Goal: Complete application form

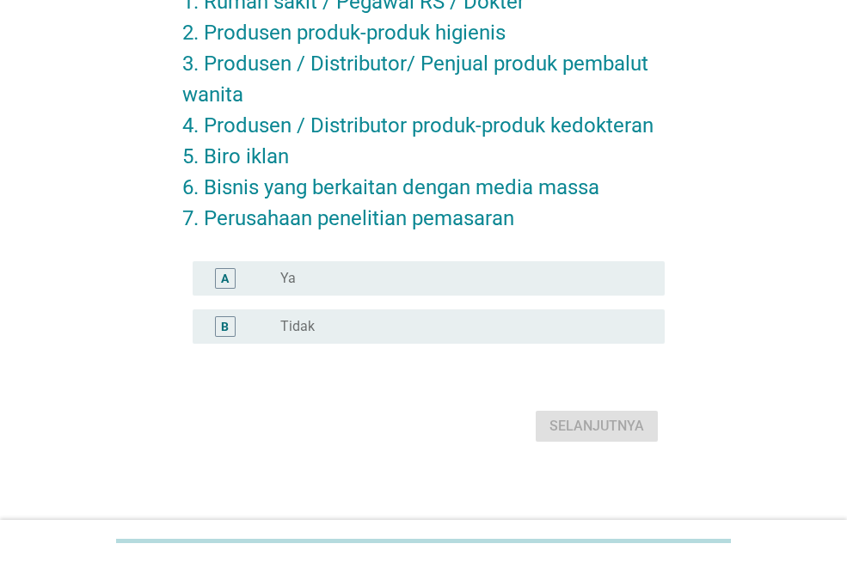
scroll to position [203, 0]
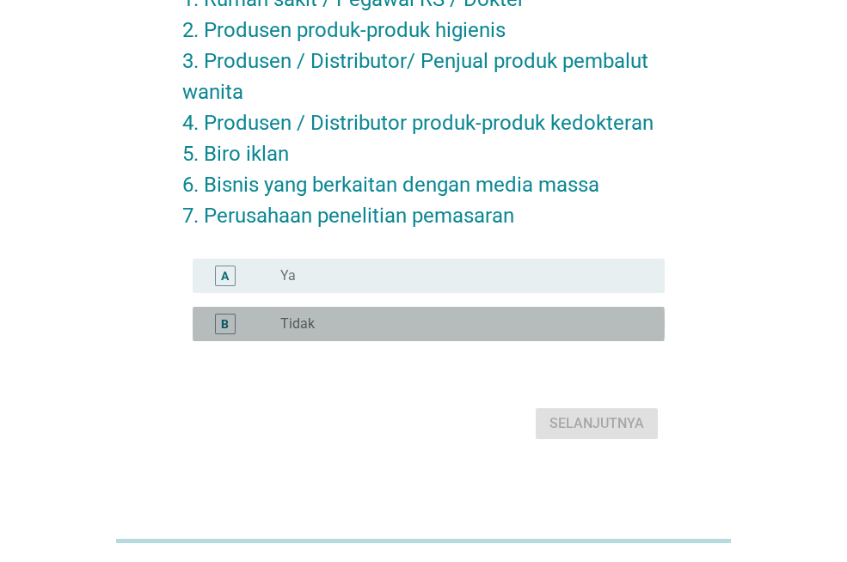
click at [316, 328] on div "radio_button_unchecked Tidak" at bounding box center [458, 323] width 357 height 17
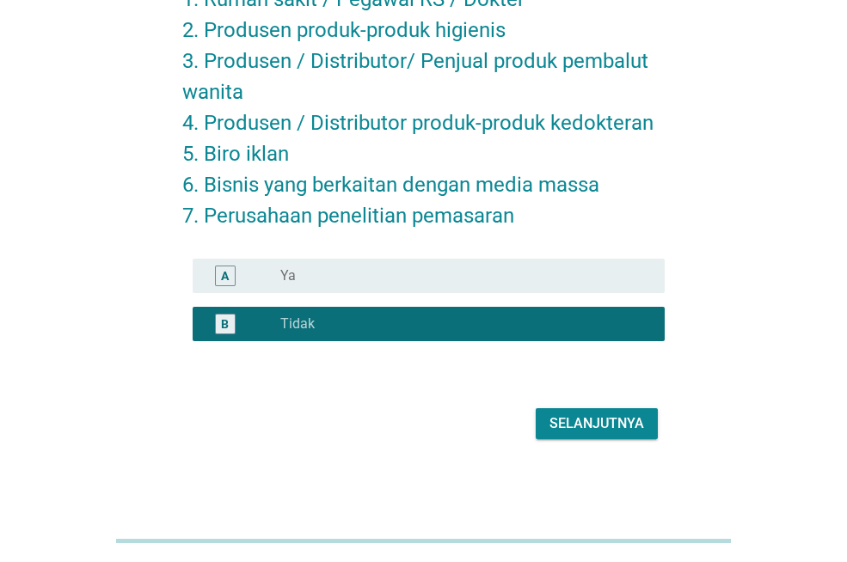
click at [588, 410] on button "Selanjutnya" at bounding box center [596, 423] width 122 height 31
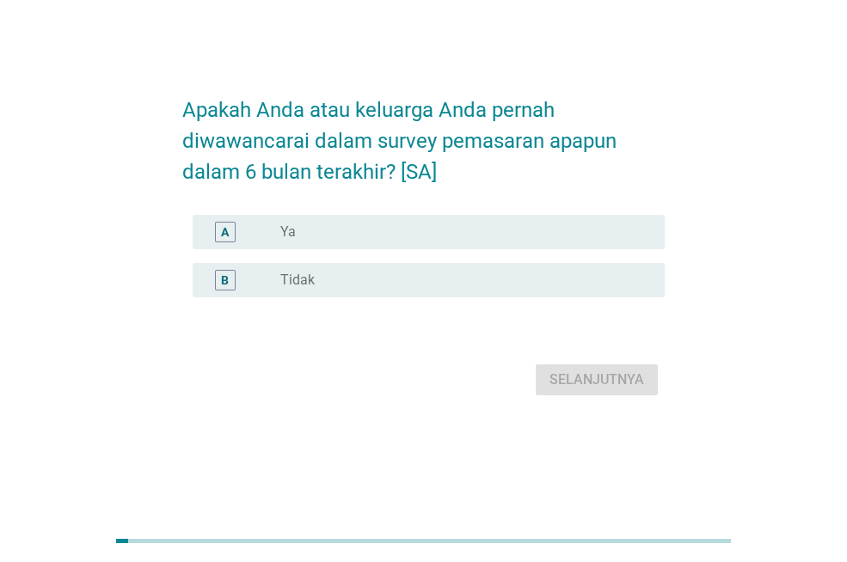
scroll to position [0, 0]
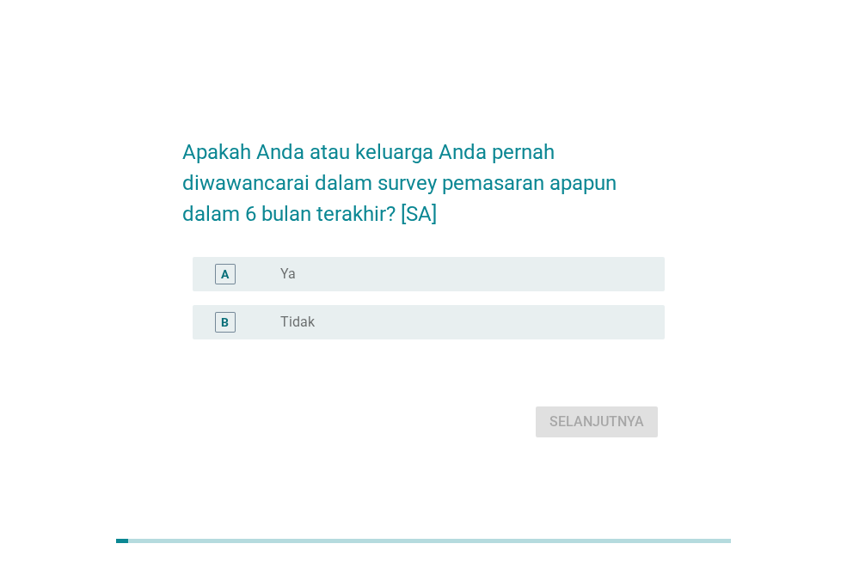
click at [586, 321] on div "radio_button_unchecked Tidak" at bounding box center [458, 322] width 357 height 17
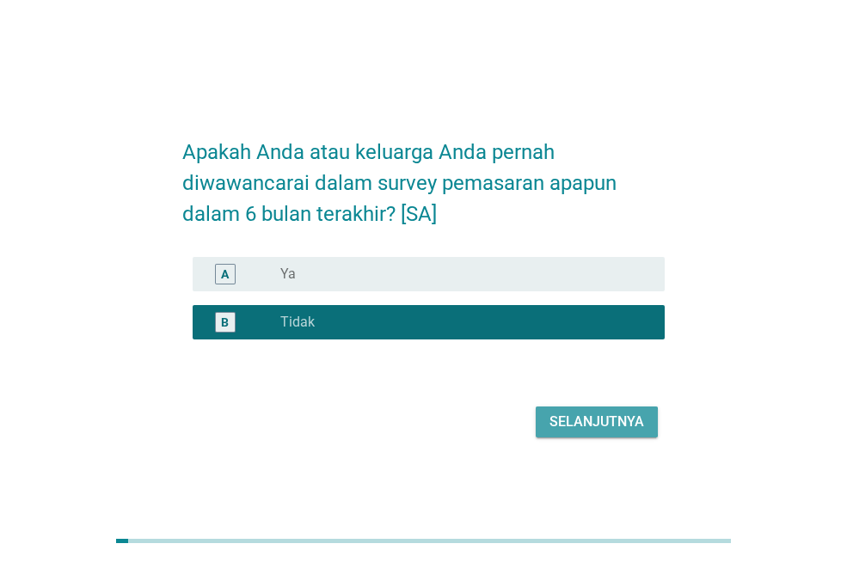
click at [590, 417] on div "Selanjutnya" at bounding box center [596, 422] width 95 height 21
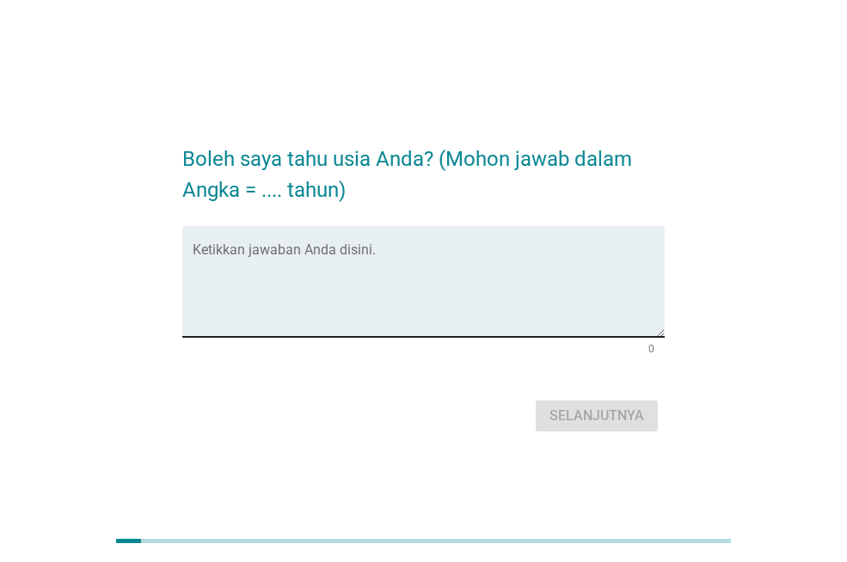
click at [412, 249] on textarea "Ketikkan jawaban Anda disini." at bounding box center [429, 292] width 472 height 90
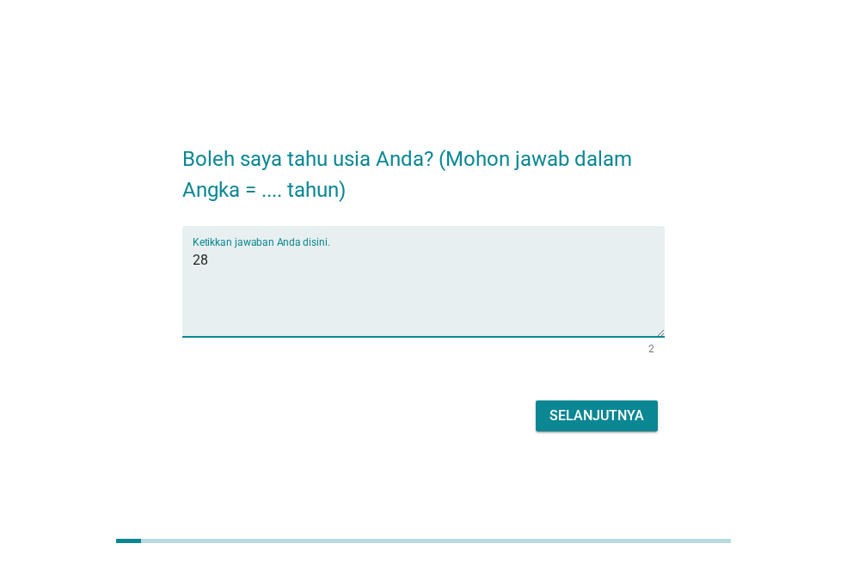
type textarea "28"
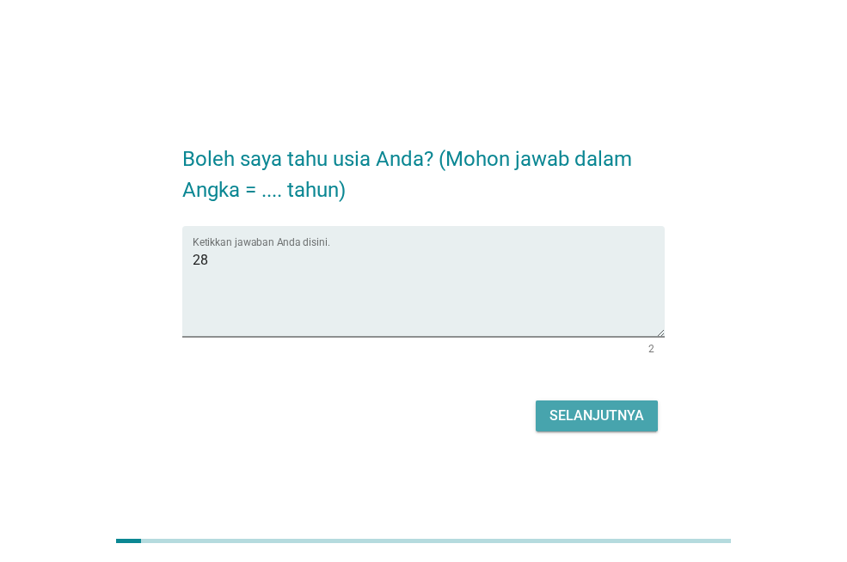
click at [647, 423] on button "Selanjutnya" at bounding box center [596, 416] width 122 height 31
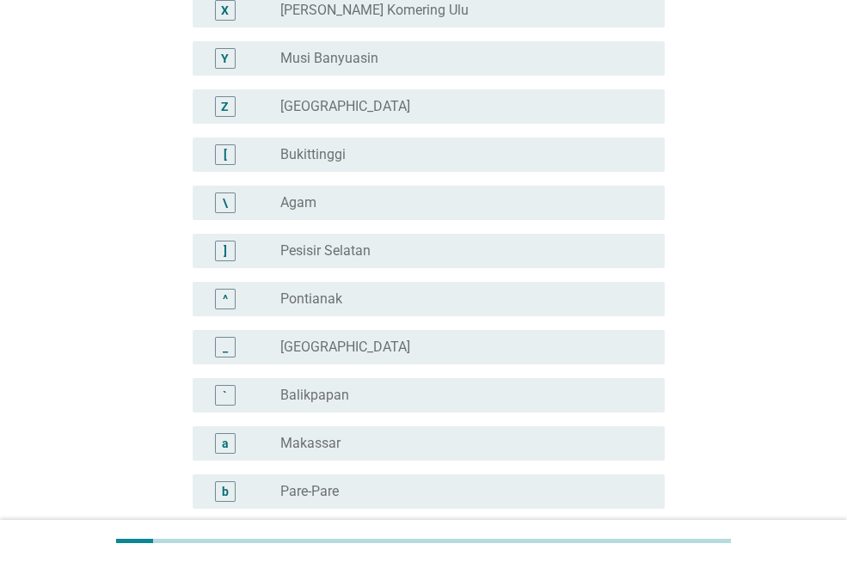
scroll to position [1461, 0]
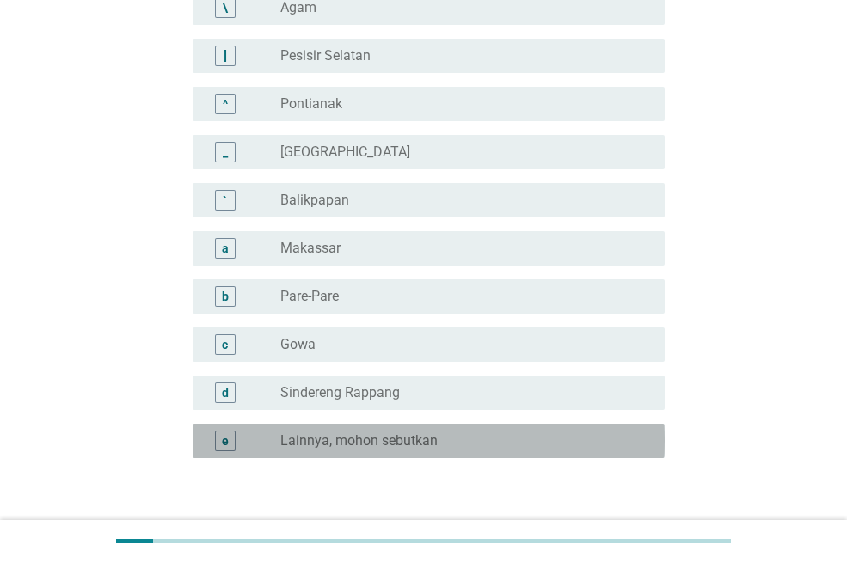
click at [387, 437] on label "Lainnya, mohon sebutkan" at bounding box center [358, 440] width 157 height 17
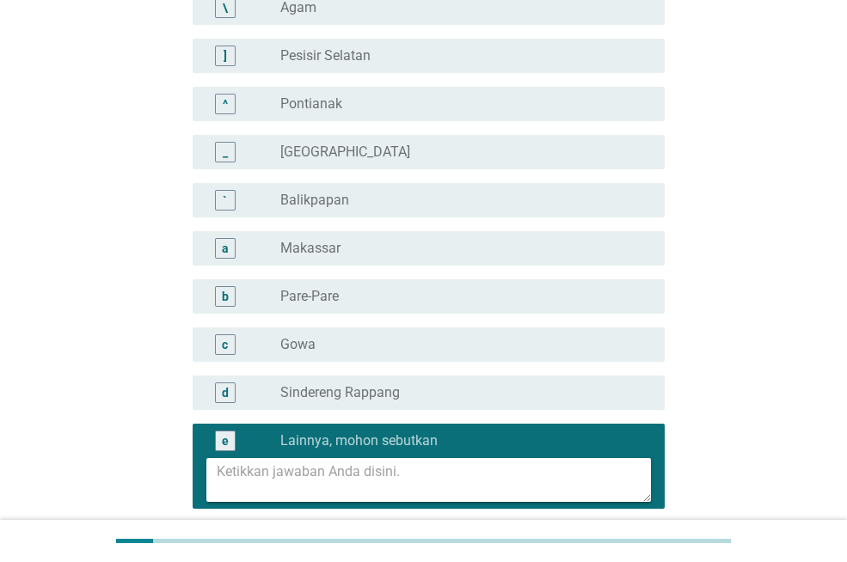
scroll to position [1629, 0]
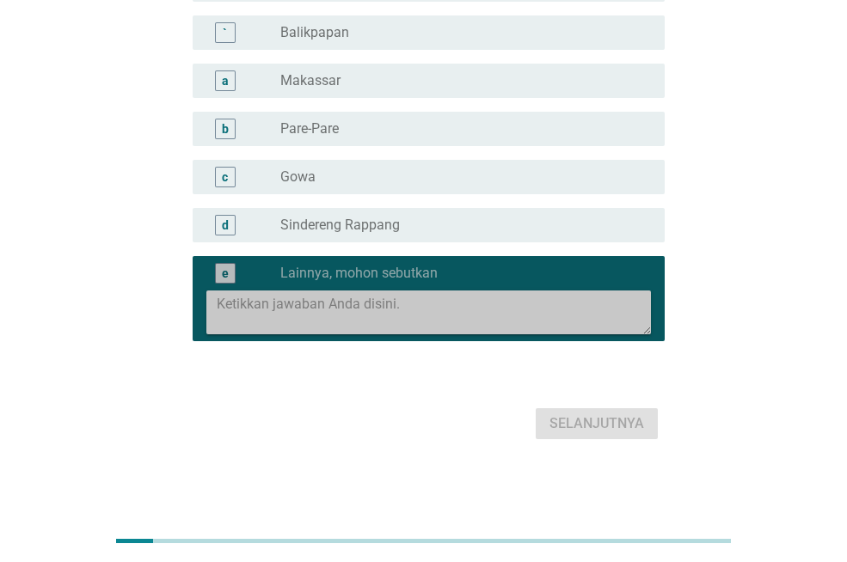
click at [370, 309] on textarea at bounding box center [434, 313] width 434 height 44
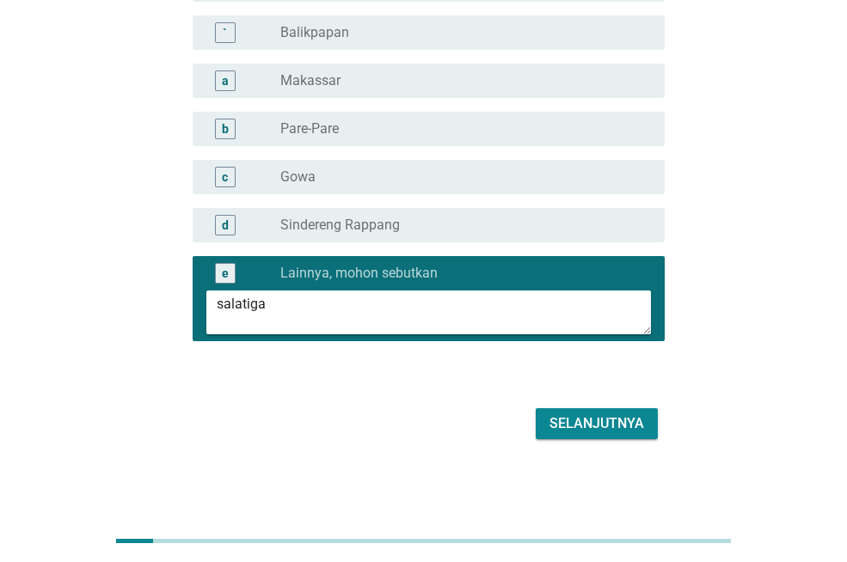
type textarea "salatiga"
click at [627, 411] on button "Selanjutnya" at bounding box center [596, 423] width 122 height 31
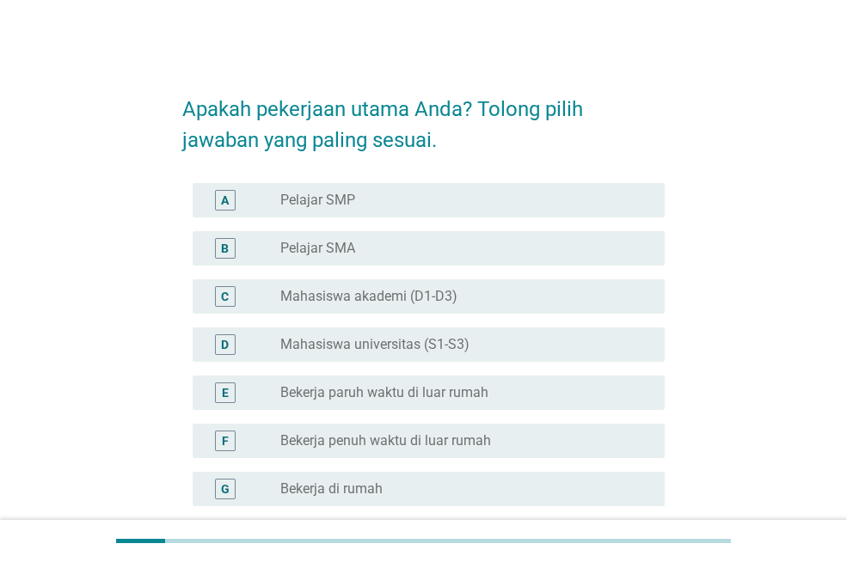
scroll to position [86, 0]
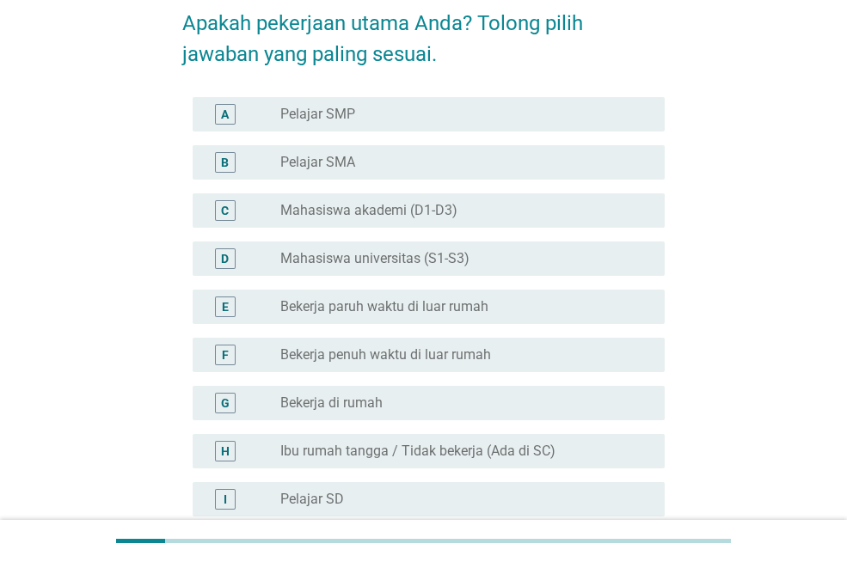
click at [469, 364] on div "radio_button_unchecked Bekerja penuh waktu di luar rumah" at bounding box center [465, 355] width 370 height 21
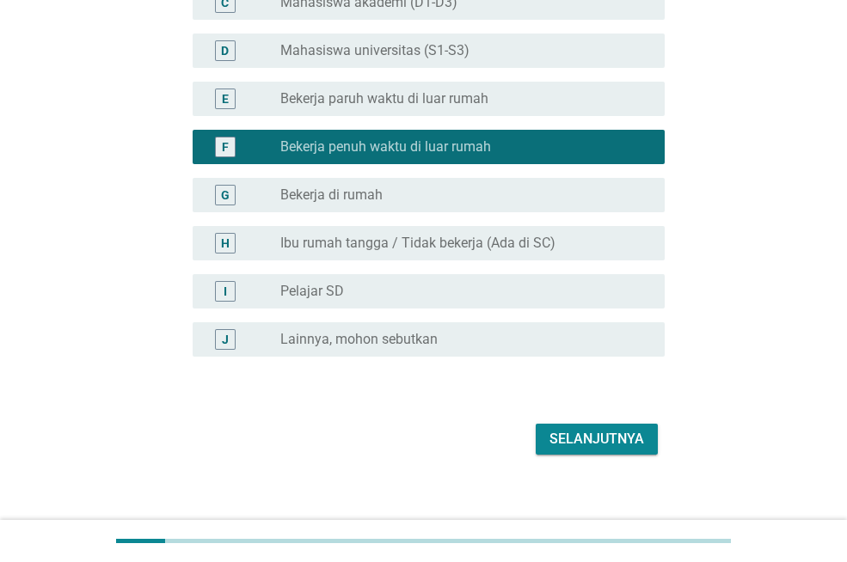
scroll to position [309, 0]
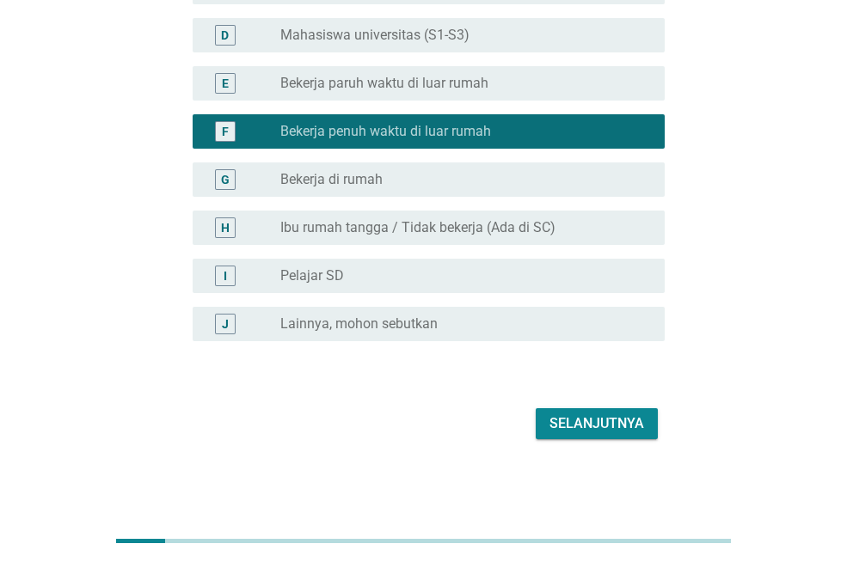
click at [577, 419] on div "Selanjutnya" at bounding box center [596, 423] width 95 height 21
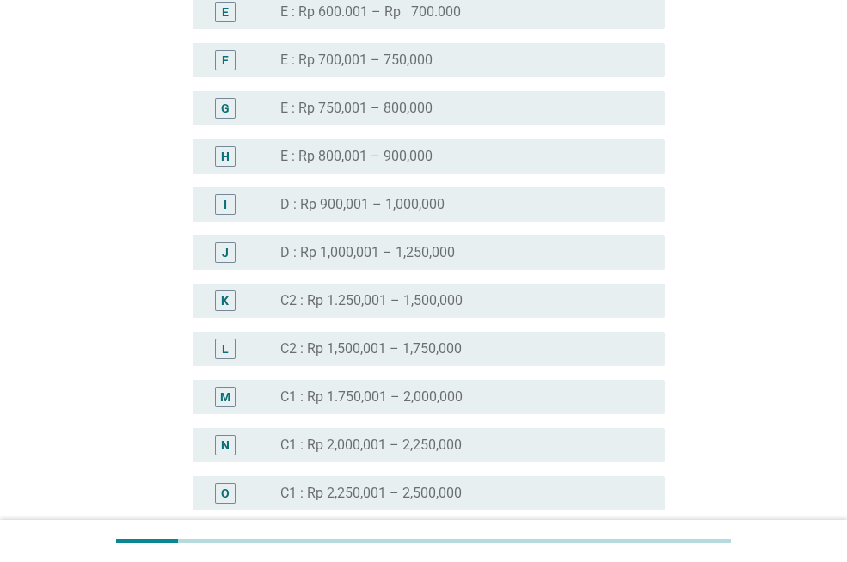
scroll to position [1031, 0]
click at [505, 486] on div "radio_button_unchecked C1 : Rp 2,250,001 – 2,500,000" at bounding box center [458, 492] width 357 height 17
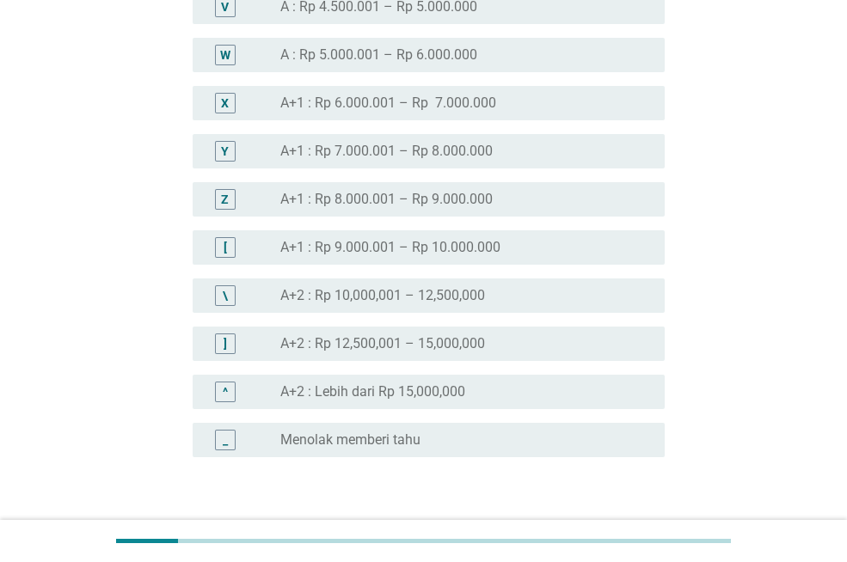
scroll to position [1970, 0]
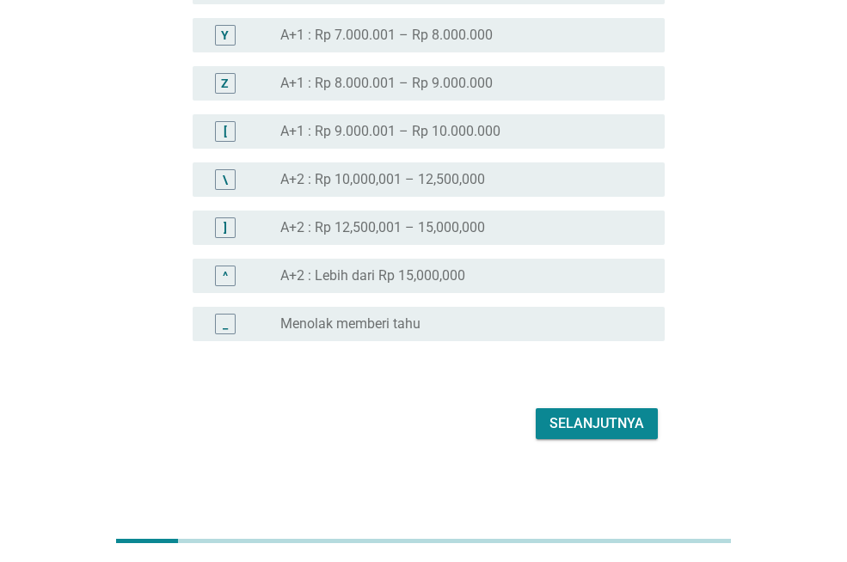
click at [620, 433] on div "Selanjutnya" at bounding box center [596, 423] width 95 height 21
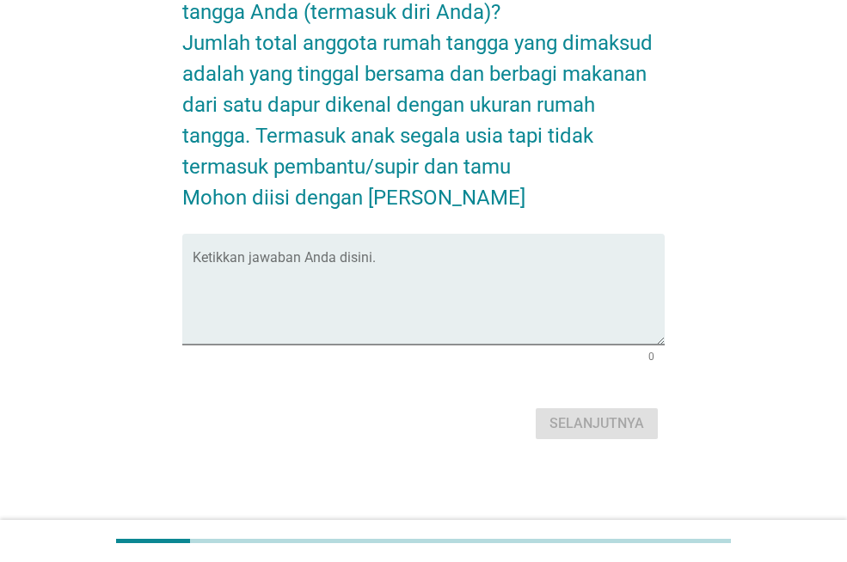
scroll to position [0, 0]
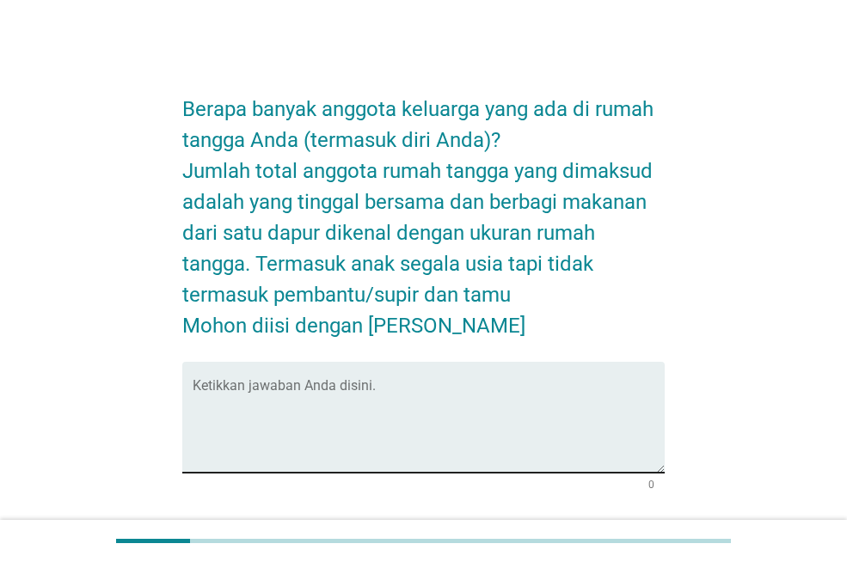
click at [486, 399] on textarea "Ketikkan jawaban Anda disini." at bounding box center [429, 427] width 472 height 90
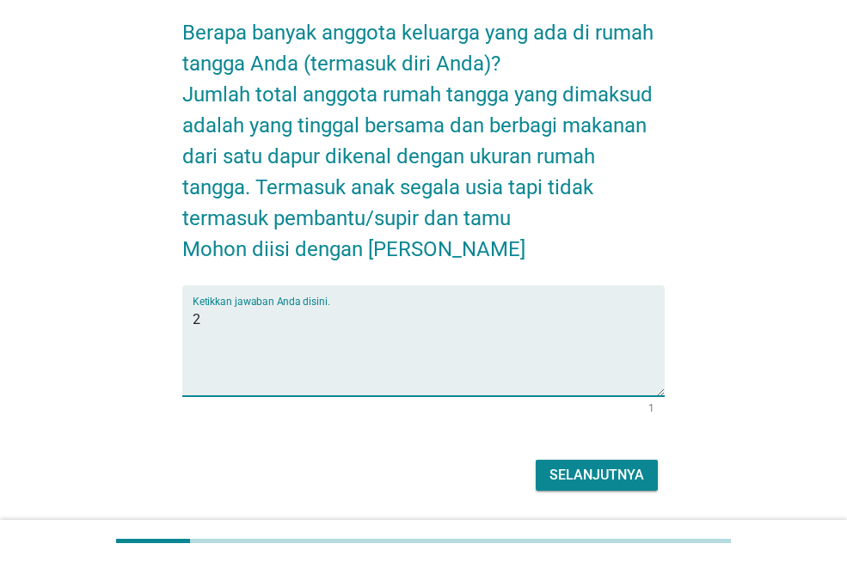
scroll to position [128, 0]
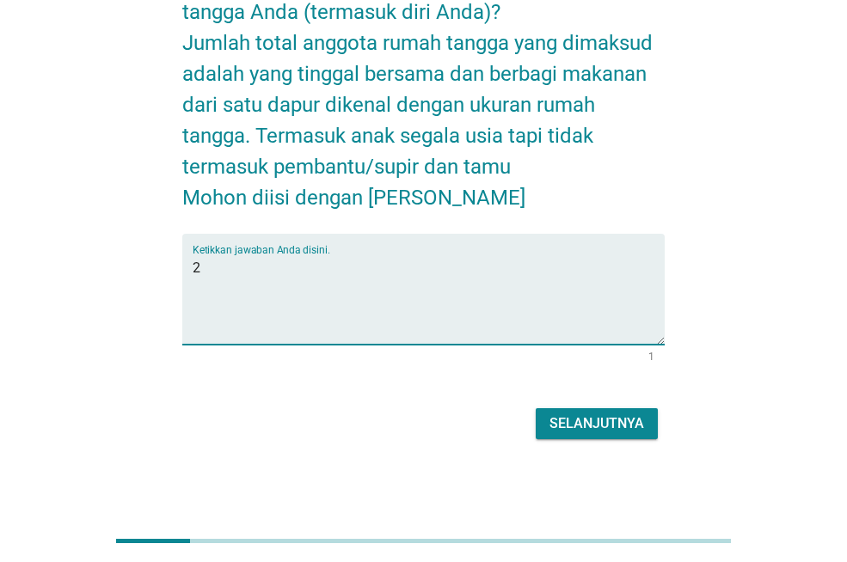
type textarea "2"
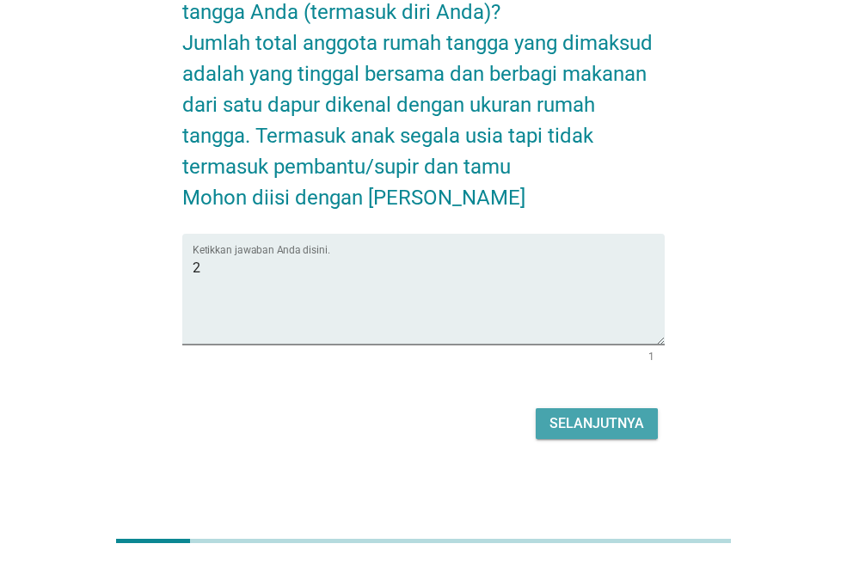
click at [557, 419] on div "Selanjutnya" at bounding box center [596, 423] width 95 height 21
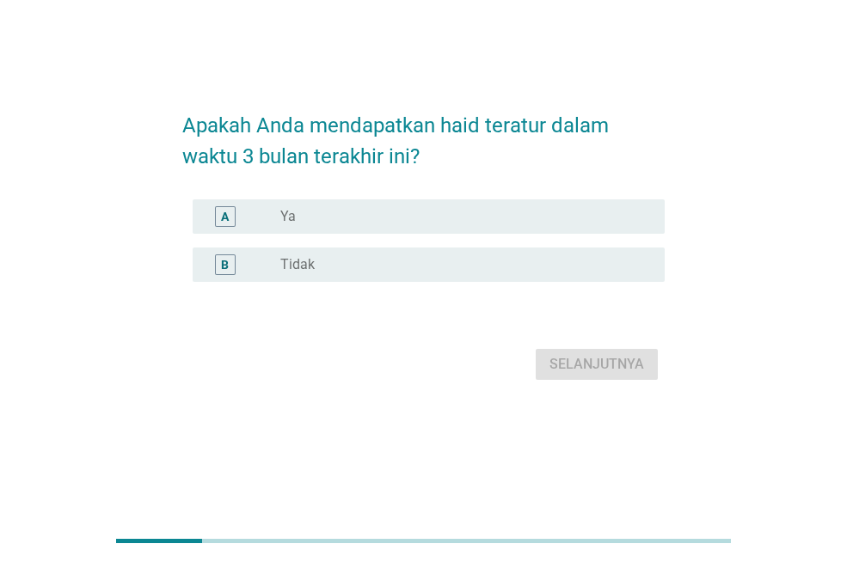
scroll to position [0, 0]
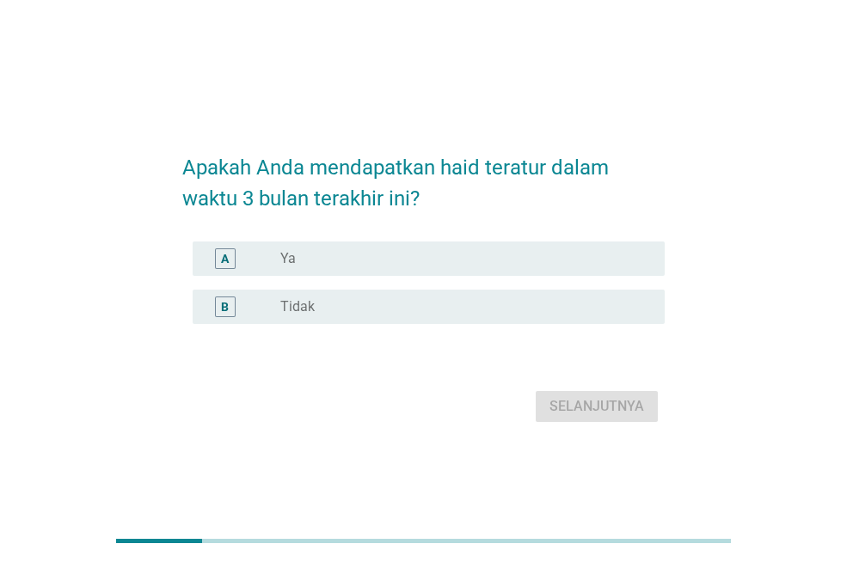
click at [479, 306] on div "radio_button_unchecked Tidak" at bounding box center [458, 306] width 357 height 17
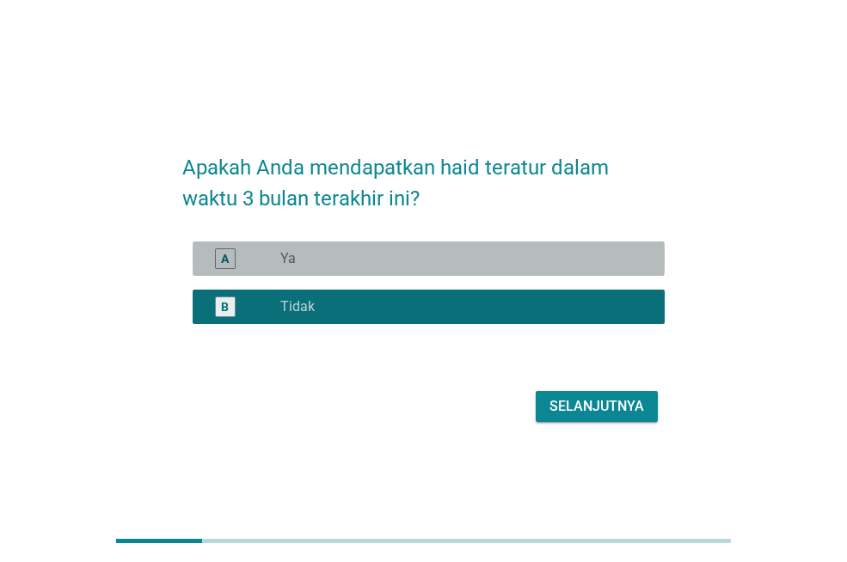
click at [520, 266] on div "radio_button_unchecked Ya" at bounding box center [465, 258] width 370 height 21
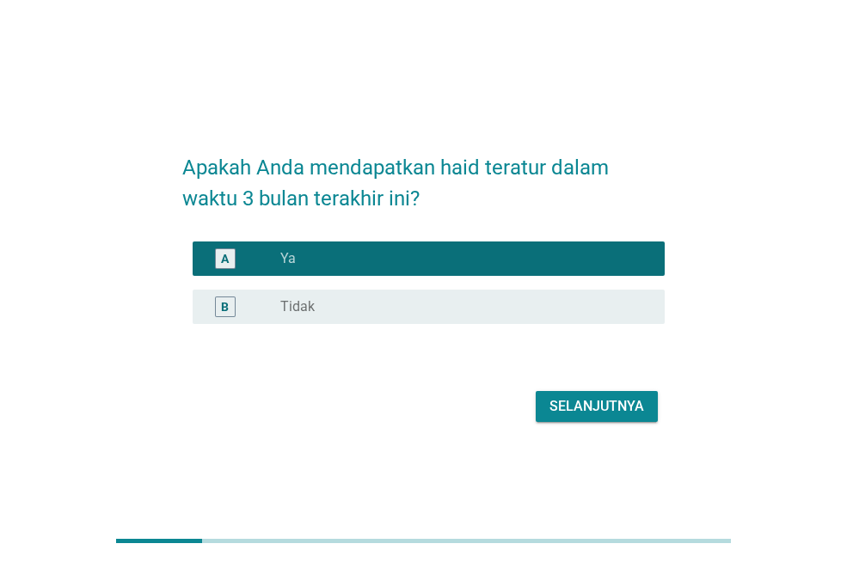
click at [540, 327] on div "B radio_button_unchecked Tidak" at bounding box center [423, 307] width 482 height 48
click at [554, 303] on div "radio_button_unchecked Tidak" at bounding box center [458, 306] width 357 height 17
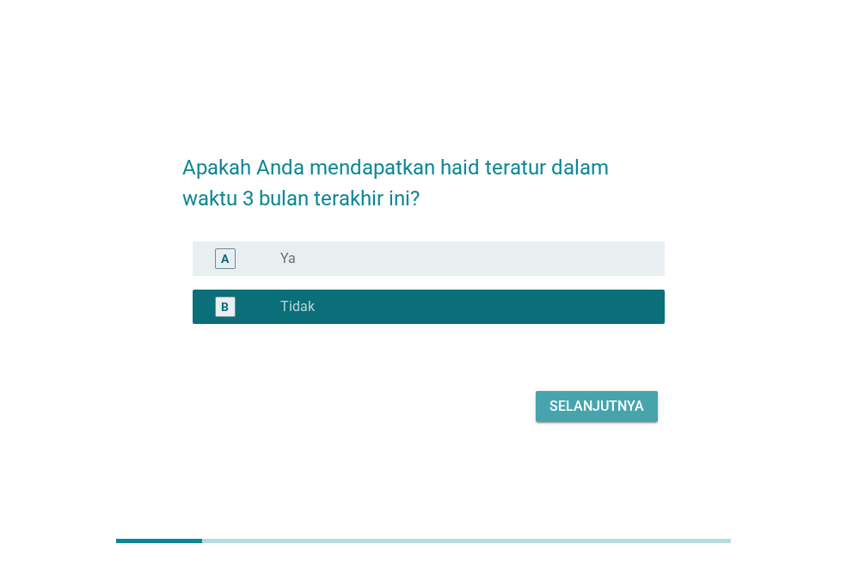
click at [603, 401] on div "Selanjutnya" at bounding box center [596, 406] width 95 height 21
